Goal: Task Accomplishment & Management: Use online tool/utility

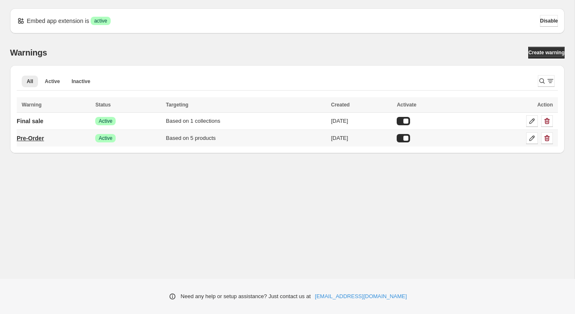
click at [43, 137] on p "Pre-Order" at bounding box center [30, 138] width 27 height 8
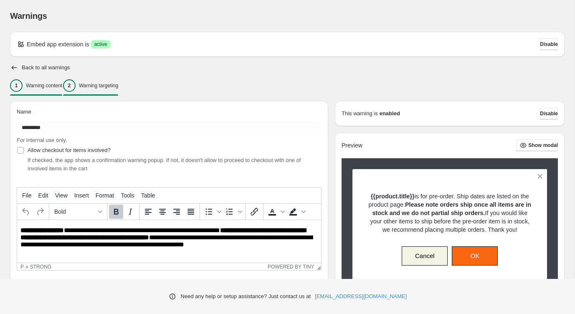
click at [118, 82] on div "2 Warning targeting" at bounding box center [90, 85] width 55 height 13
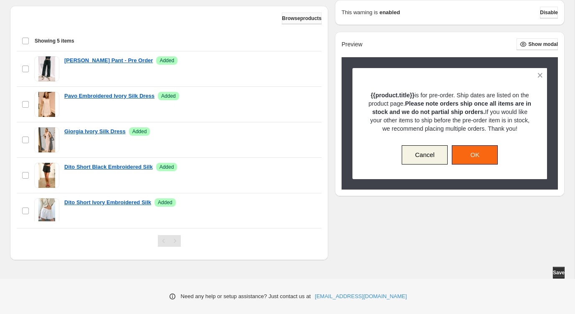
click at [286, 20] on span "Browse products" at bounding box center [302, 18] width 40 height 7
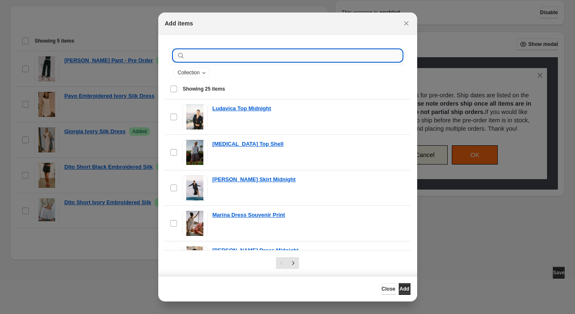
click at [220, 59] on input ":r1a:" at bounding box center [294, 56] width 215 height 12
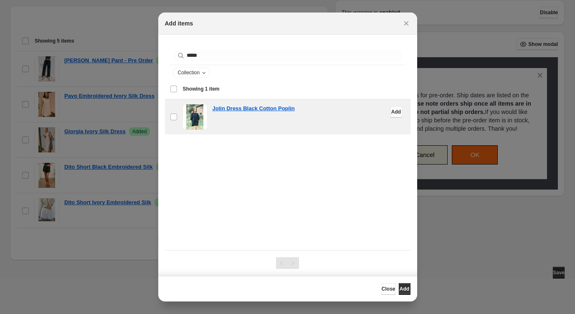
click at [397, 113] on button "Add" at bounding box center [396, 112] width 12 height 12
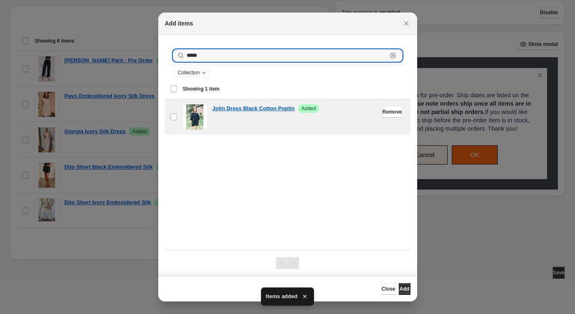
drag, startPoint x: 210, startPoint y: 55, endPoint x: 172, endPoint y: 51, distance: 37.3
click at [173, 55] on div "***** Clear" at bounding box center [287, 56] width 229 height 12
type input "******"
click at [392, 111] on span "Add" at bounding box center [396, 112] width 10 height 7
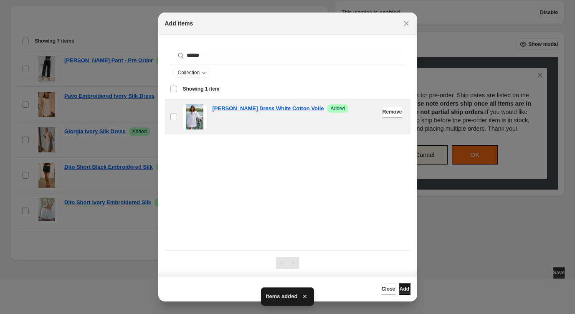
click at [405, 288] on span "Add" at bounding box center [404, 288] width 10 height 7
click at [402, 289] on span "Add" at bounding box center [404, 288] width 10 height 7
click at [406, 20] on icon "Close" at bounding box center [406, 23] width 8 height 8
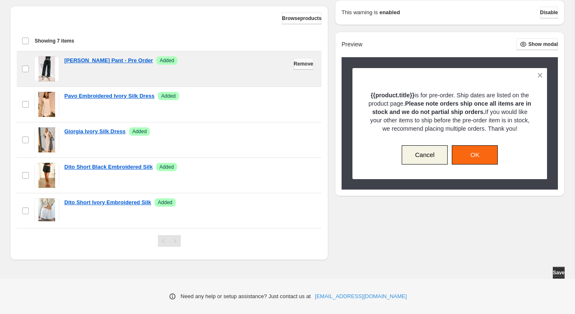
click at [298, 63] on span "Remove" at bounding box center [303, 64] width 20 height 7
